Goal: Information Seeking & Learning: Find contact information

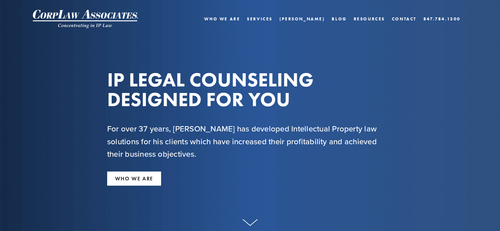
scroll to position [126, 0]
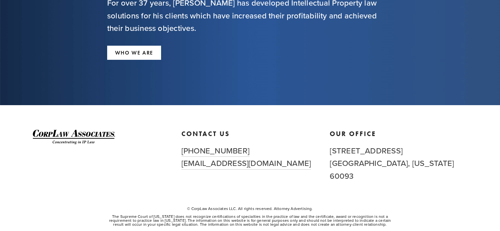
click at [200, 207] on p "© CorpLaw Associates LLC. All rights reserved. Attorney Advertising." at bounding box center [250, 209] width 286 height 4
click at [235, 207] on p "© CorpLaw Associates LLC. All rights reserved. Attorney Advertising." at bounding box center [250, 209] width 286 height 4
copy p "CorpLaw Associates LLC"
drag, startPoint x: 330, startPoint y: 151, endPoint x: 436, endPoint y: 149, distance: 106.5
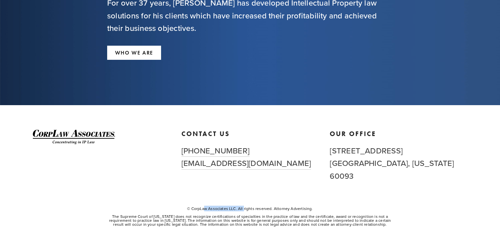
click at [436, 149] on h2 "[STREET_ADDRESS][US_STATE]" at bounding box center [398, 163] width 137 height 38
copy h2 "[STREET_ADDRESS]"
click at [353, 164] on h2 "[STREET_ADDRESS][US_STATE]" at bounding box center [398, 163] width 137 height 38
copy h2 "[GEOGRAPHIC_DATA]"
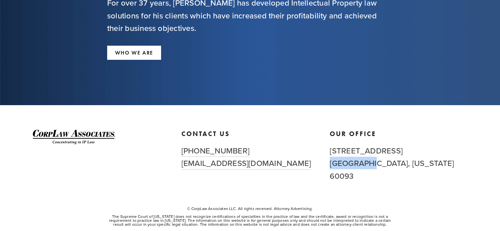
click at [385, 164] on h2 "[STREET_ADDRESS][US_STATE]" at bounding box center [398, 163] width 137 height 38
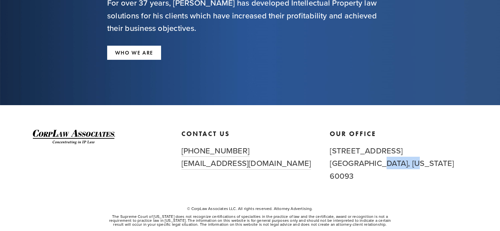
click at [385, 164] on h2 "[STREET_ADDRESS][US_STATE]" at bounding box center [398, 163] width 137 height 38
copy h2 "[US_STATE]"
click at [401, 162] on h2 "[STREET_ADDRESS][US_STATE]" at bounding box center [398, 163] width 137 height 38
copy h2 "60093"
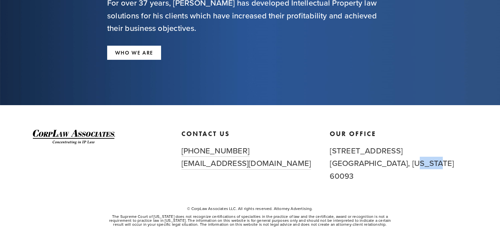
scroll to position [0, 0]
